Goal: Task Accomplishment & Management: Manage account settings

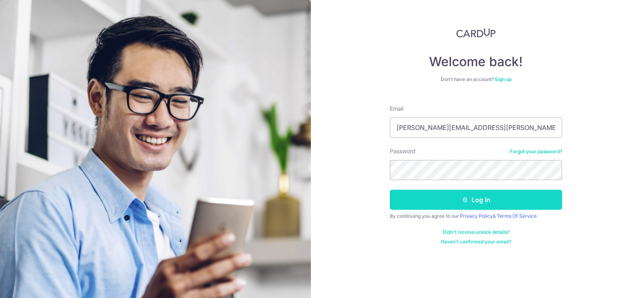
click at [452, 204] on button "Log in" at bounding box center [476, 200] width 172 height 20
